Goal: Navigation & Orientation: Find specific page/section

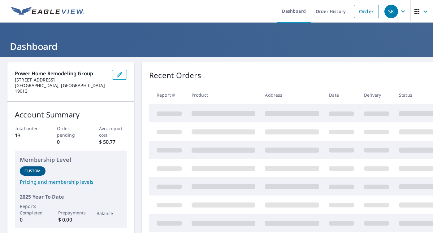
click at [415, 13] on icon "button" at bounding box center [416, 11] width 5 height 5
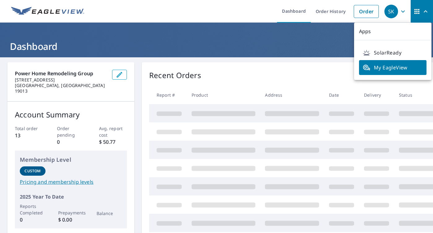
click at [402, 9] on icon "button" at bounding box center [402, 11] width 7 height 7
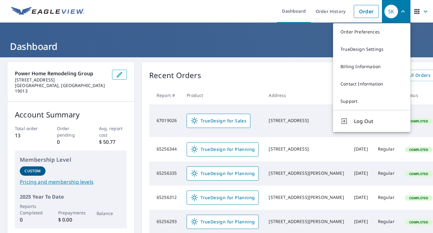
click at [283, 52] on h1 "Dashboard" at bounding box center [216, 46] width 418 height 13
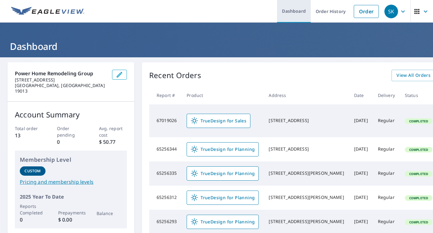
click at [298, 12] on link "Dashboard" at bounding box center [294, 11] width 34 height 23
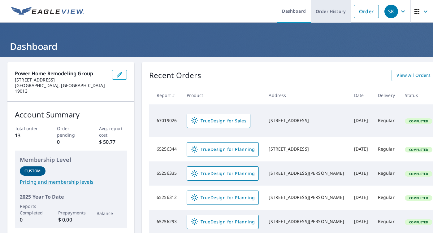
click at [324, 14] on link "Order History" at bounding box center [331, 11] width 40 height 23
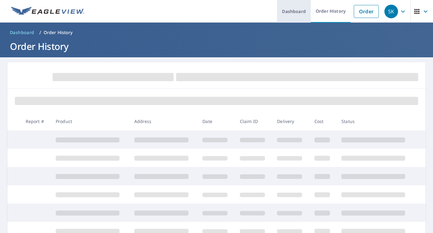
click at [300, 8] on link "Dashboard" at bounding box center [294, 11] width 34 height 23
click at [402, 11] on icon "button" at bounding box center [402, 11] width 7 height 7
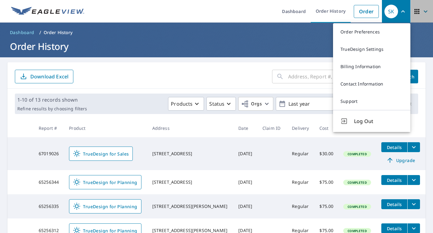
click at [422, 11] on icon "button" at bounding box center [425, 11] width 7 height 7
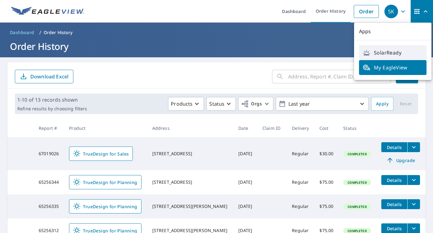
click at [390, 56] on link "SolarReady" at bounding box center [392, 52] width 67 height 15
